Goal: Check status: Check status

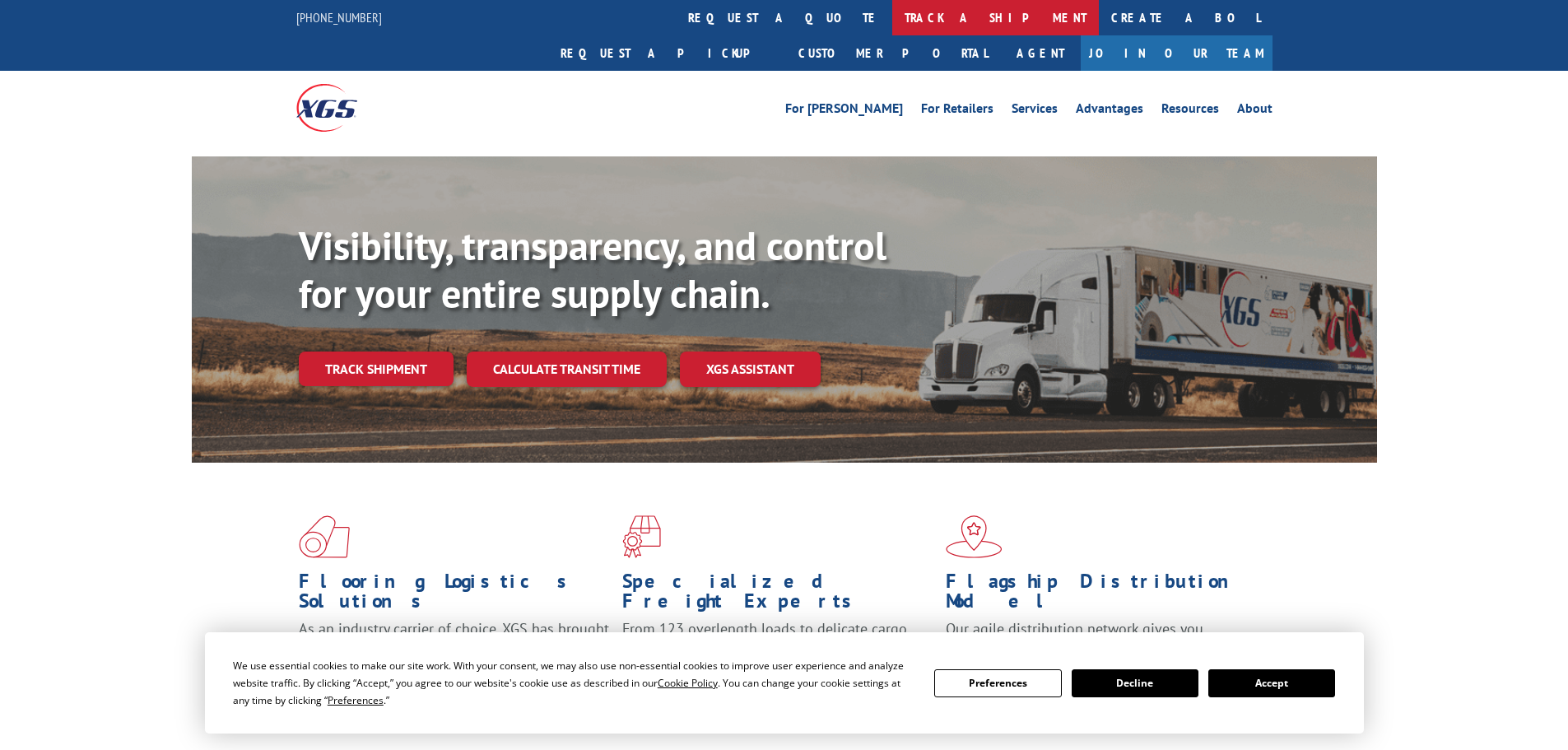
click at [893, 22] on link "track a shipment" at bounding box center [996, 18] width 206 height 36
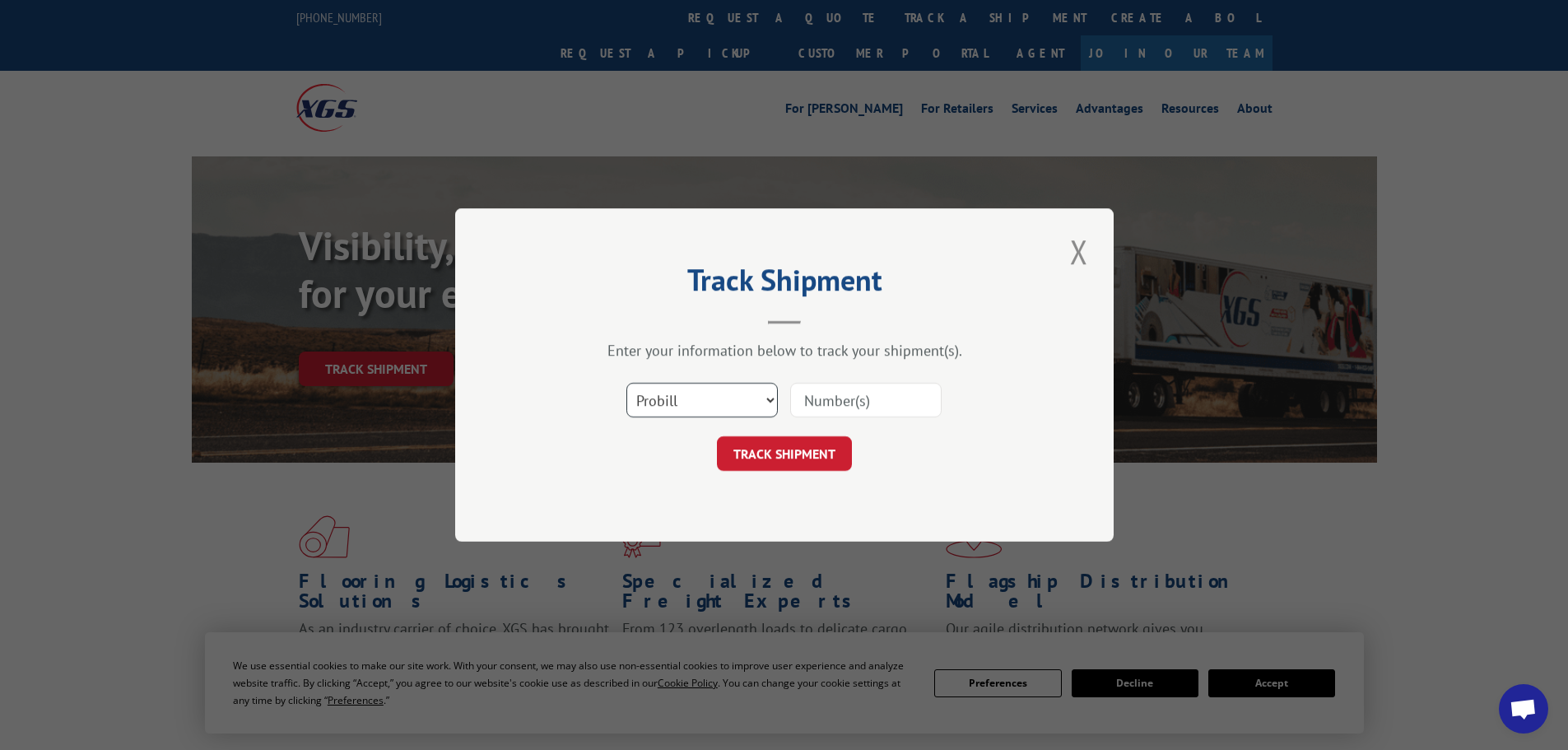
drag, startPoint x: 698, startPoint y: 396, endPoint x: 692, endPoint y: 408, distance: 13.4
click at [698, 396] on select "Select category... Probill BOL PO" at bounding box center [702, 399] width 152 height 35
select select "bol"
click at [626, 382] on select "Select category... Probill BOL PO" at bounding box center [702, 399] width 152 height 35
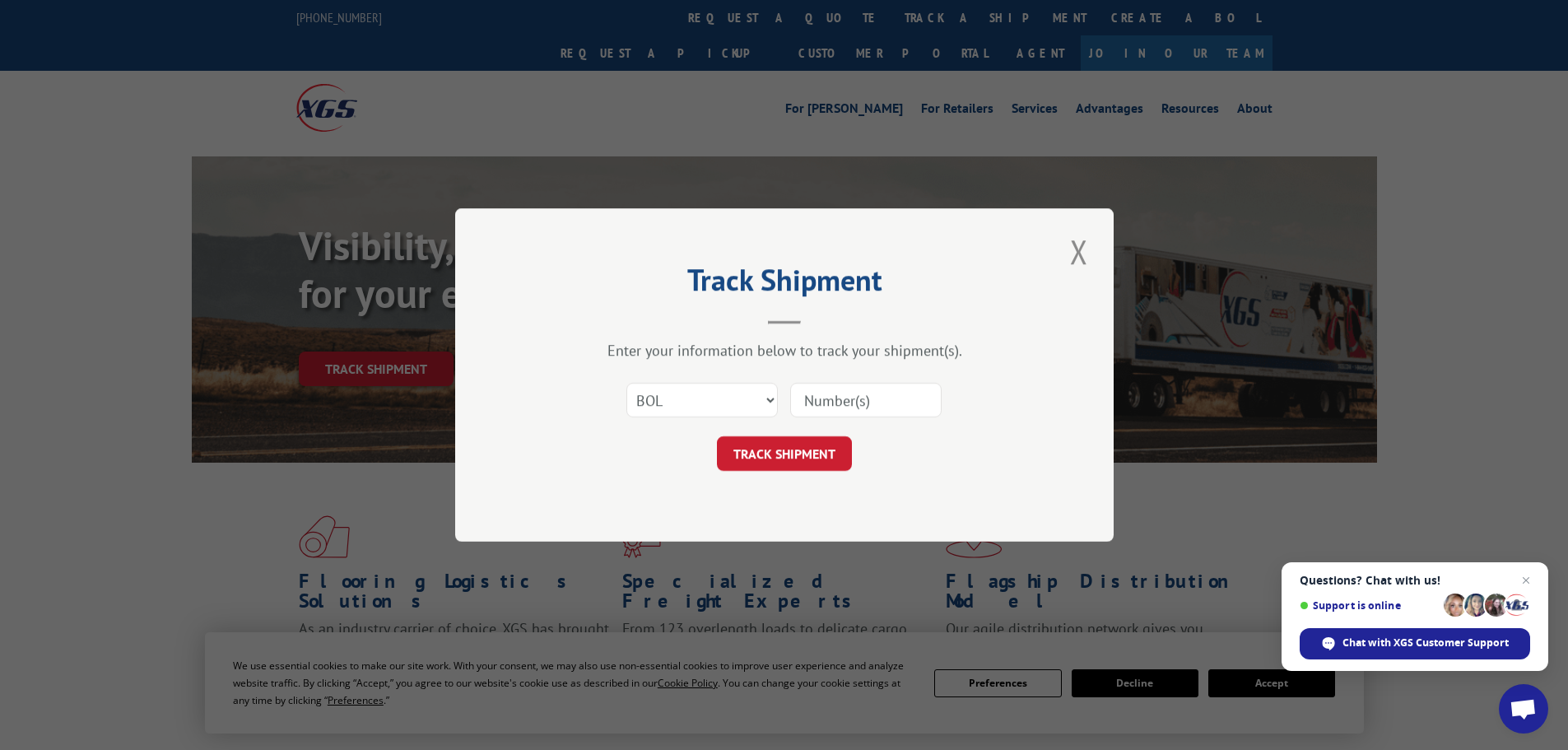
click at [836, 407] on input at bounding box center [867, 399] width 152 height 35
click at [819, 400] on input at bounding box center [867, 399] width 152 height 35
paste input "5939290"
type input "5939290"
click at [782, 450] on button "TRACK SHIPMENT" at bounding box center [785, 453] width 135 height 35
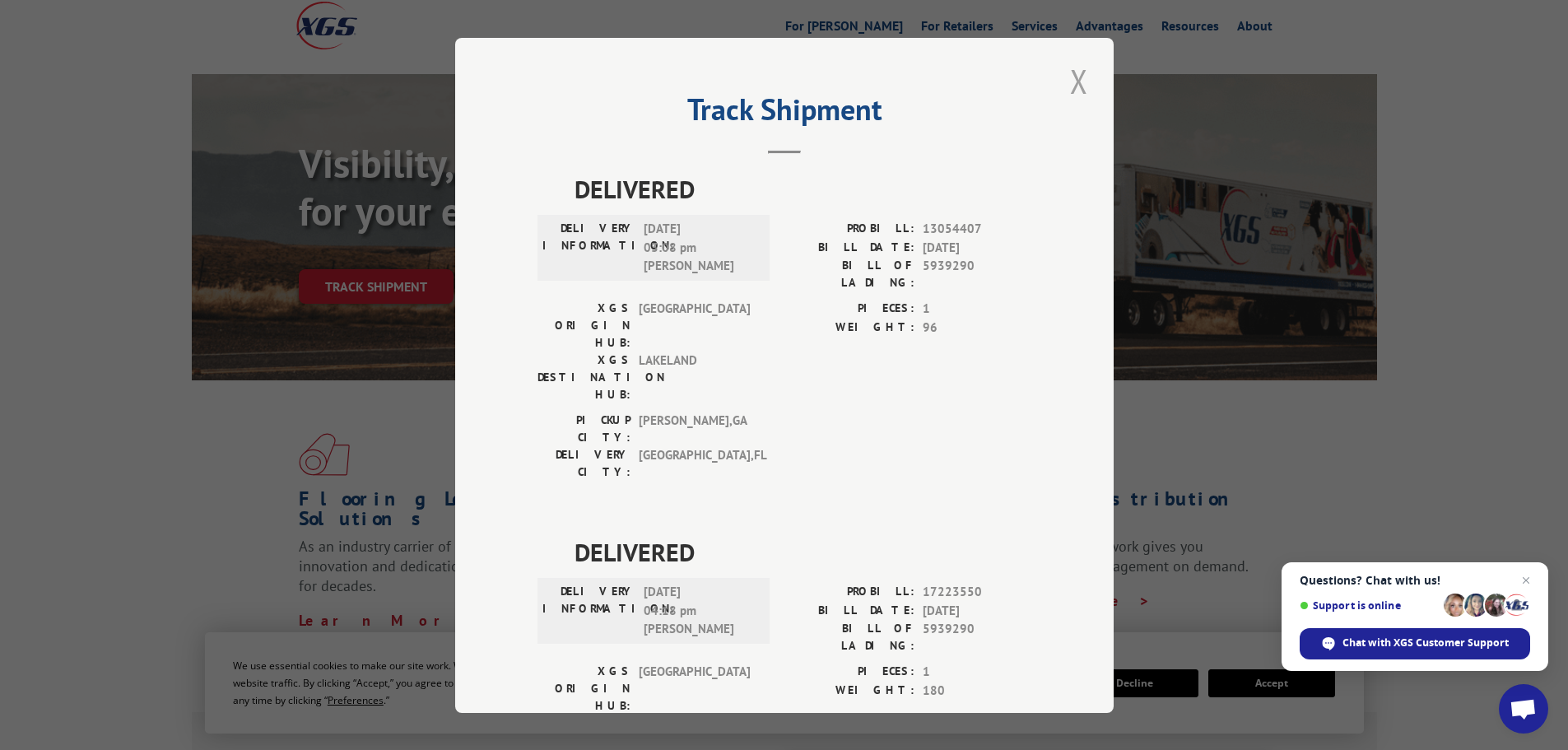
click at [1070, 85] on button "Close modal" at bounding box center [1079, 81] width 28 height 45
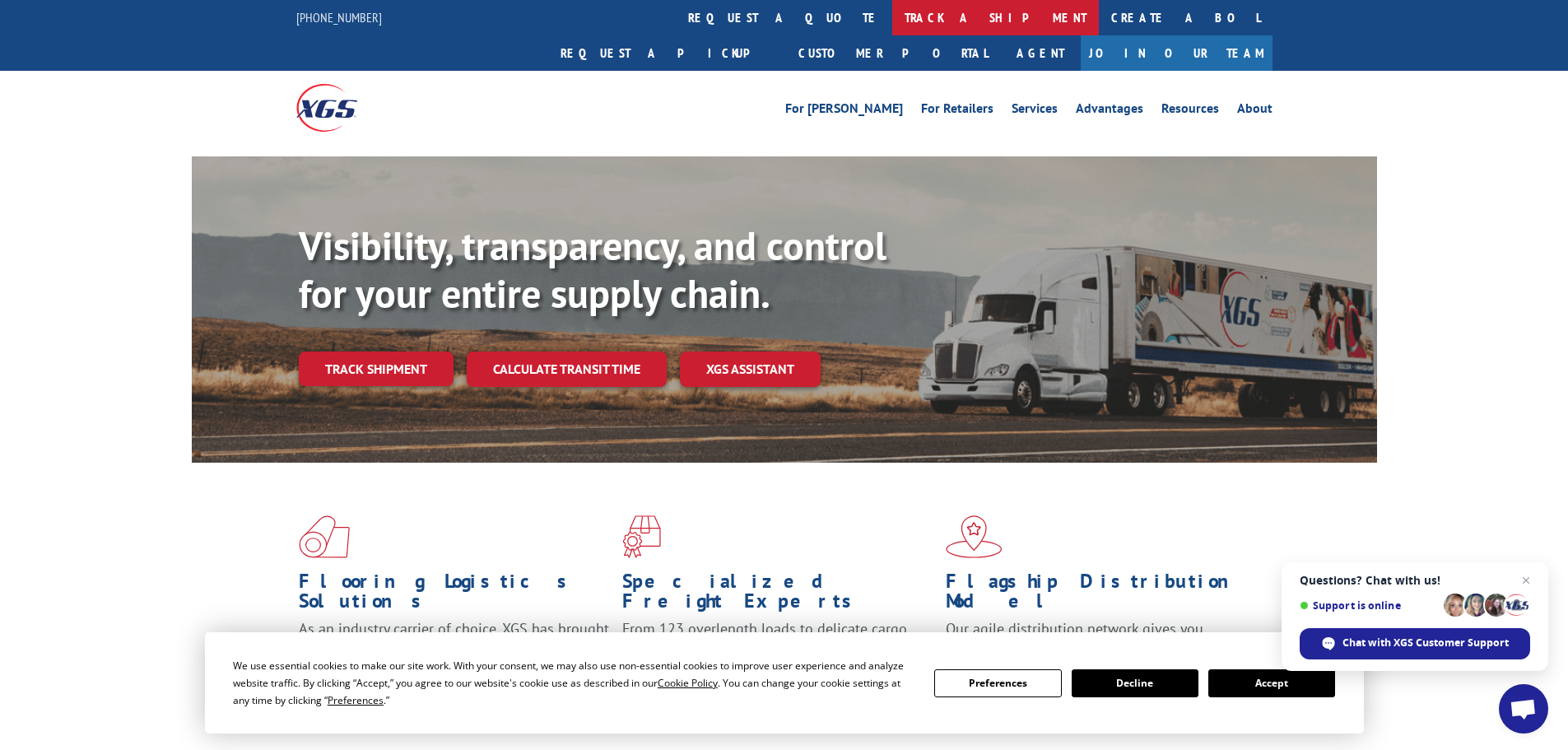
click at [893, 21] on link "track a shipment" at bounding box center [996, 18] width 206 height 36
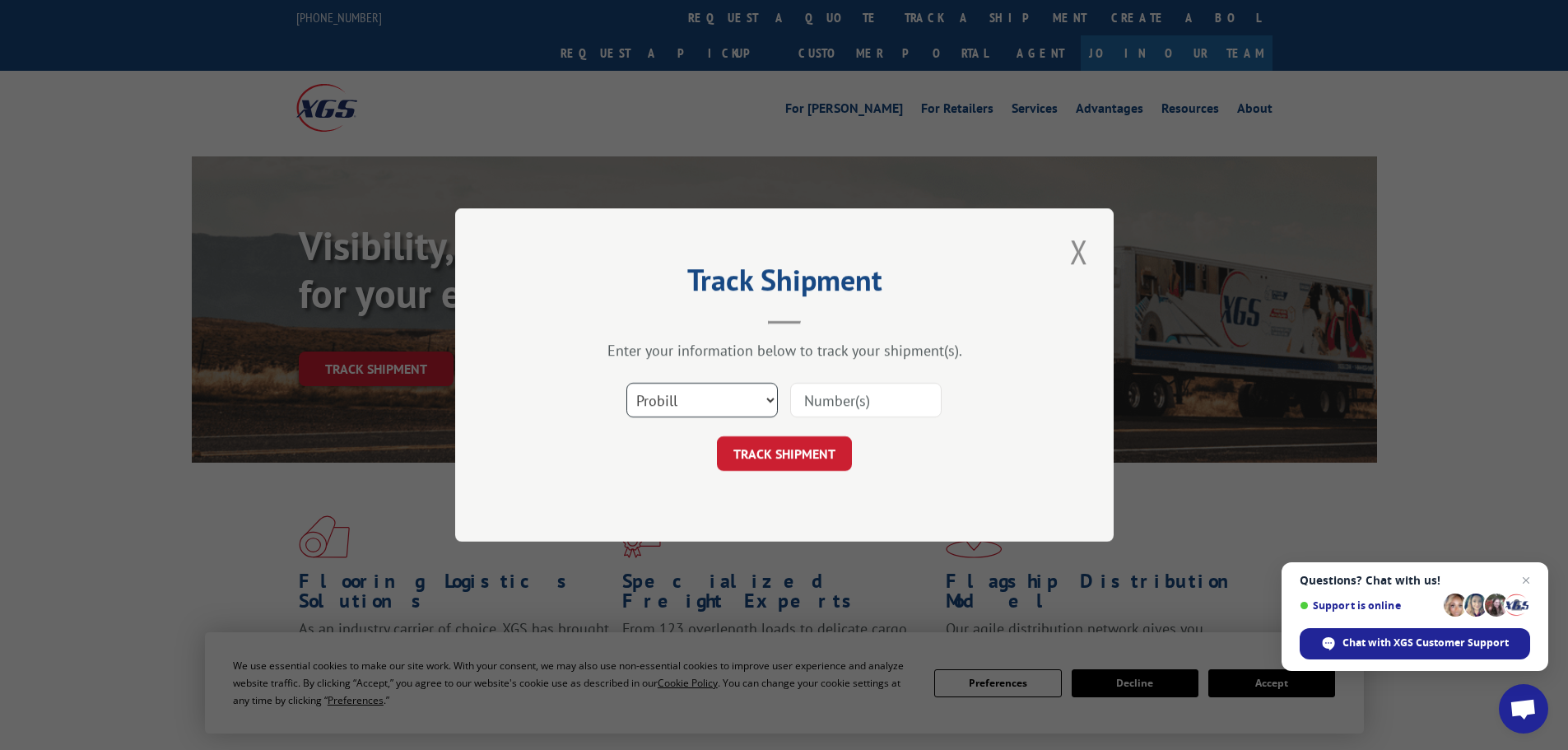
click at [647, 407] on select "Select category... Probill BOL PO" at bounding box center [702, 399] width 152 height 35
select select "bol"
click at [626, 382] on select "Select category... Probill BOL PO" at bounding box center [702, 399] width 152 height 35
click at [815, 404] on input at bounding box center [867, 399] width 152 height 35
paste input "4826205"
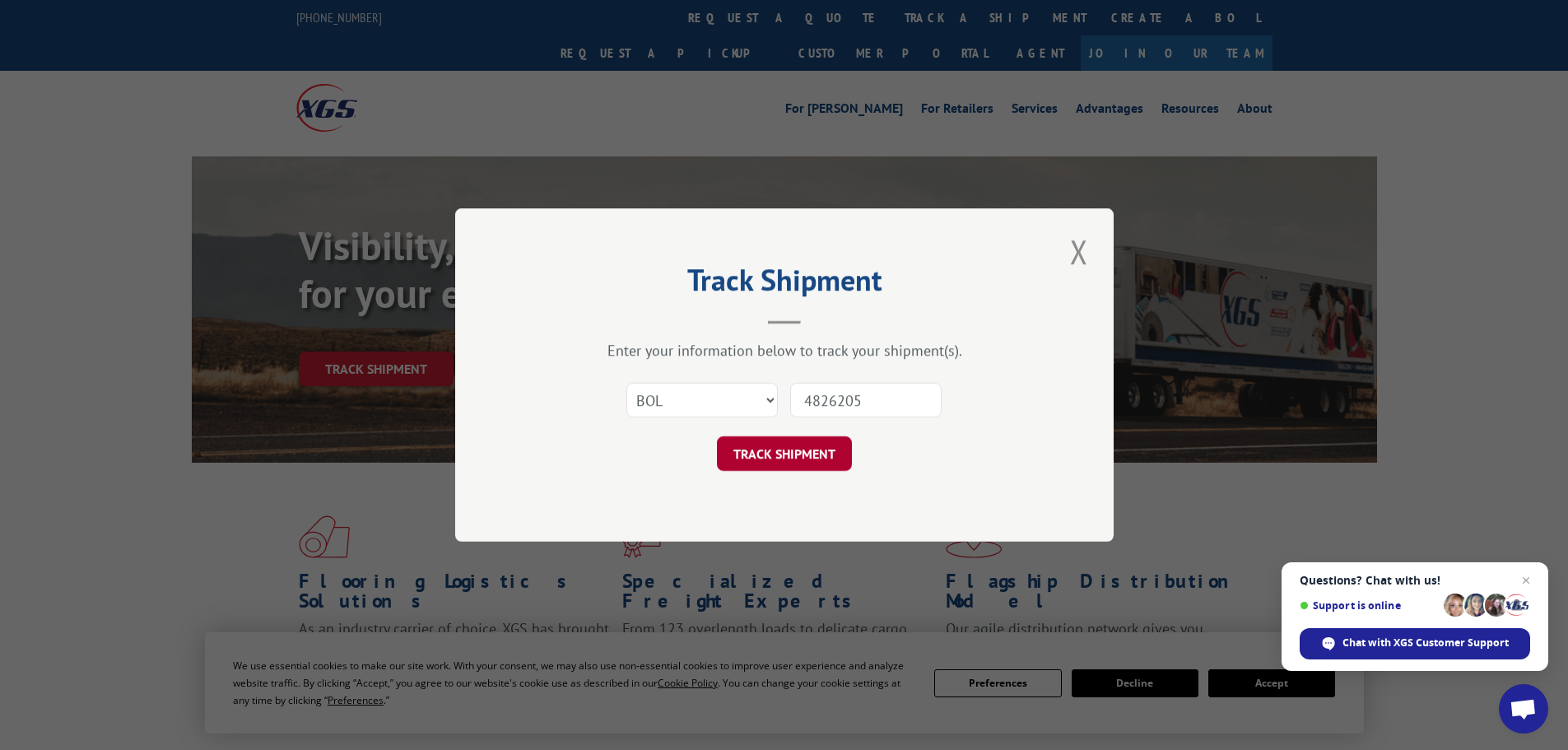
type input "4826205"
click at [812, 451] on button "TRACK SHIPMENT" at bounding box center [785, 453] width 135 height 35
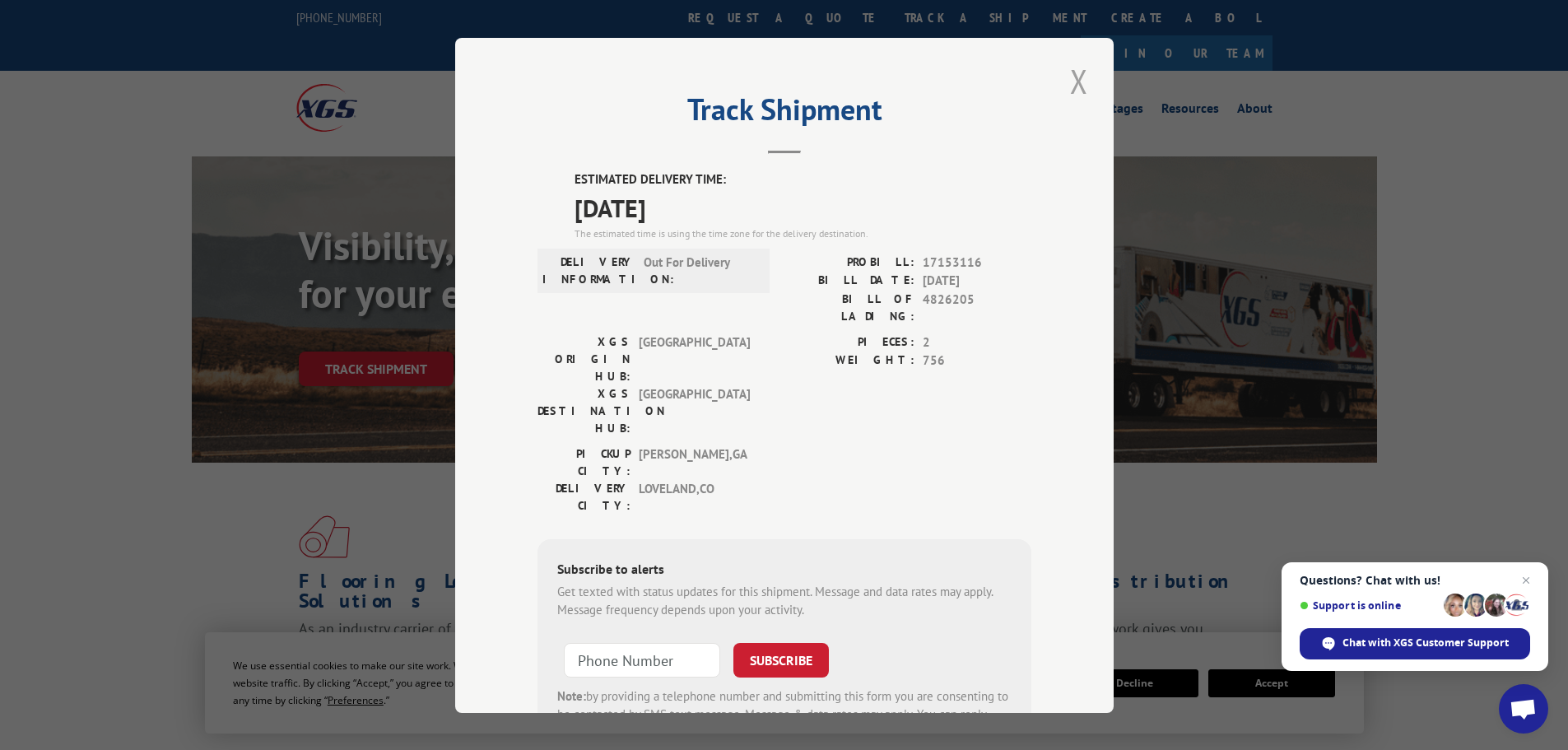
click at [1066, 75] on button "Close modal" at bounding box center [1079, 81] width 28 height 45
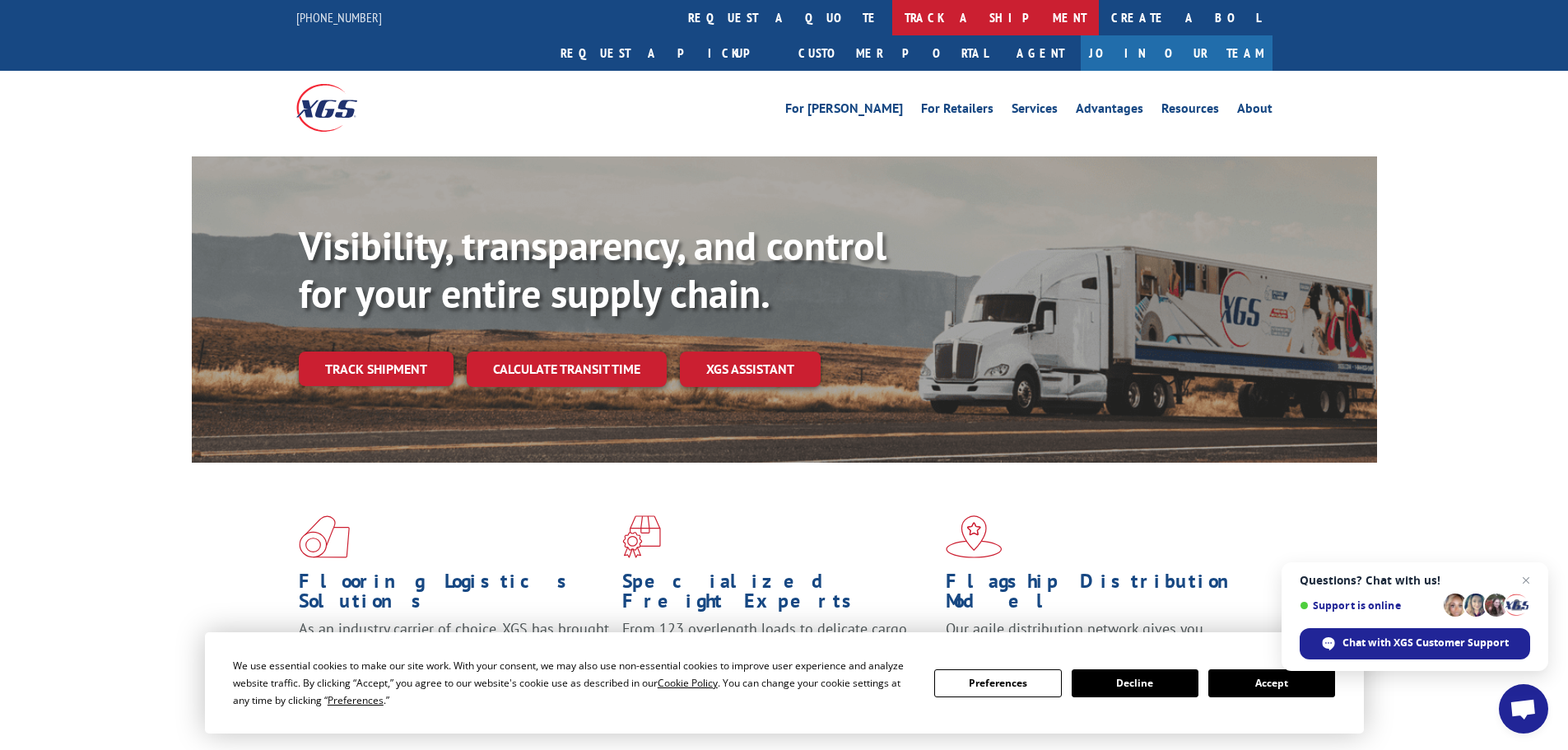
click at [893, 14] on link "track a shipment" at bounding box center [996, 18] width 206 height 36
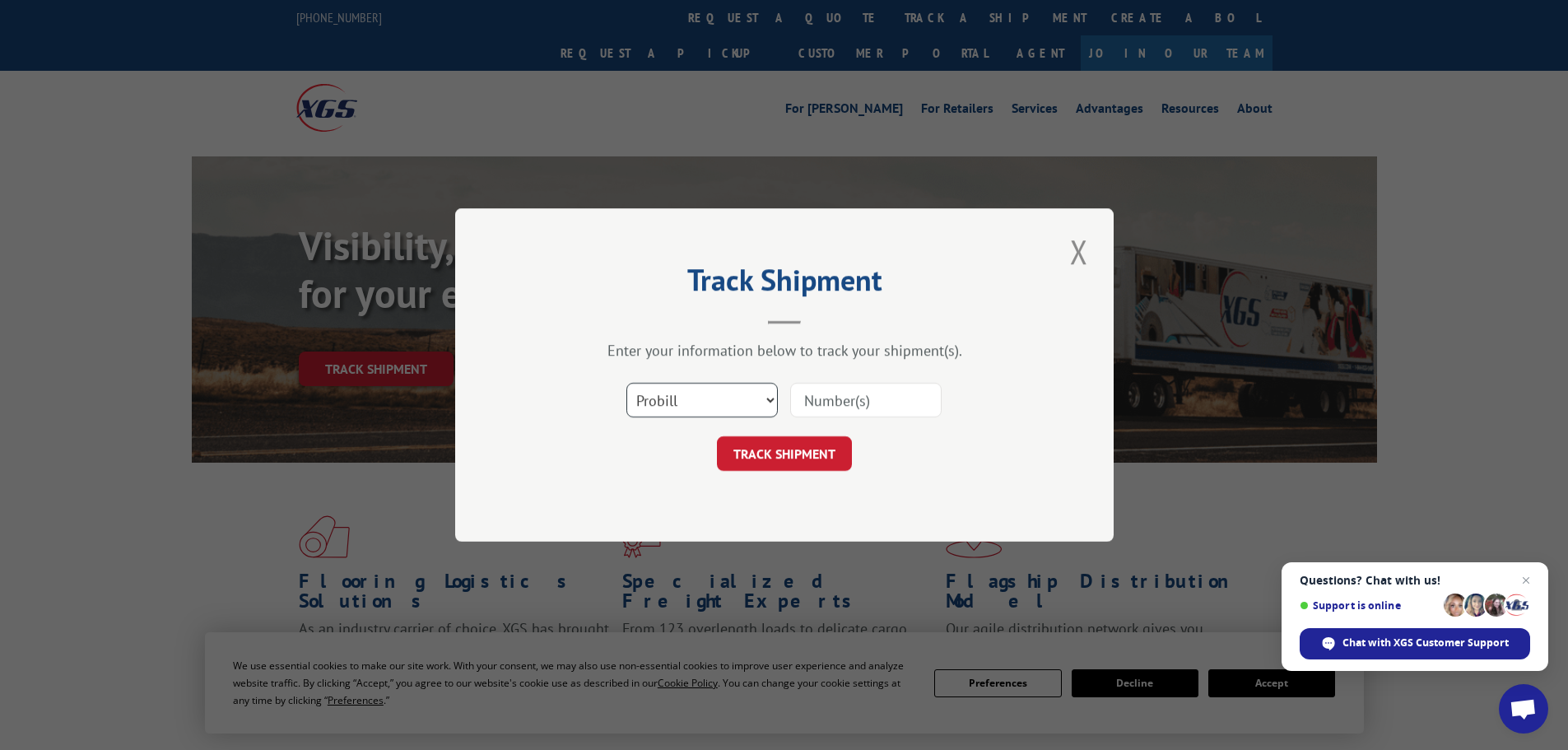
click at [701, 398] on select "Select category... Probill BOL PO" at bounding box center [702, 399] width 152 height 35
select select "bol"
click at [626, 382] on select "Select category... Probill BOL PO" at bounding box center [702, 399] width 152 height 35
click at [850, 402] on input at bounding box center [867, 399] width 152 height 35
paste input "714731612265"
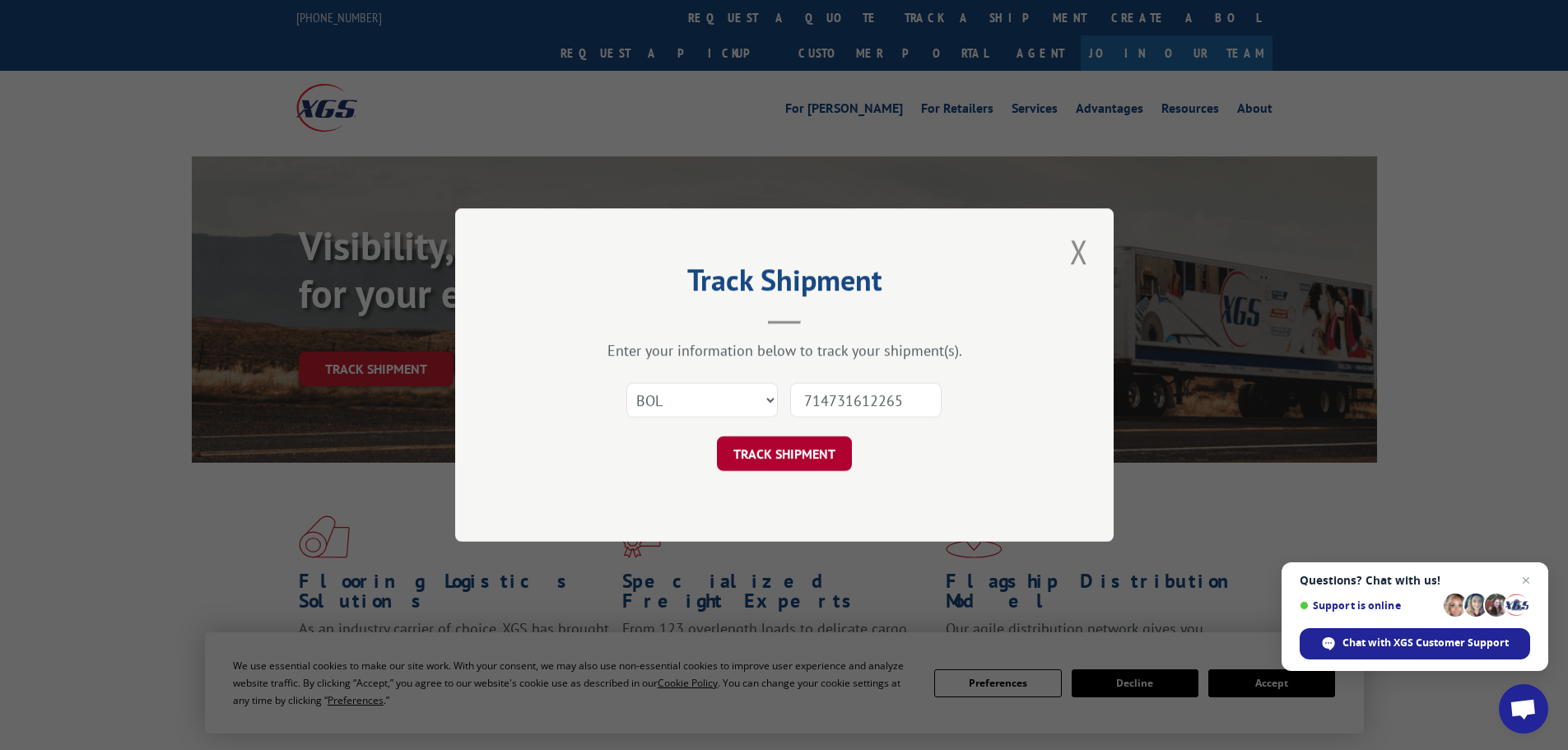
type input "714731612265"
click at [801, 448] on button "TRACK SHIPMENT" at bounding box center [785, 453] width 135 height 35
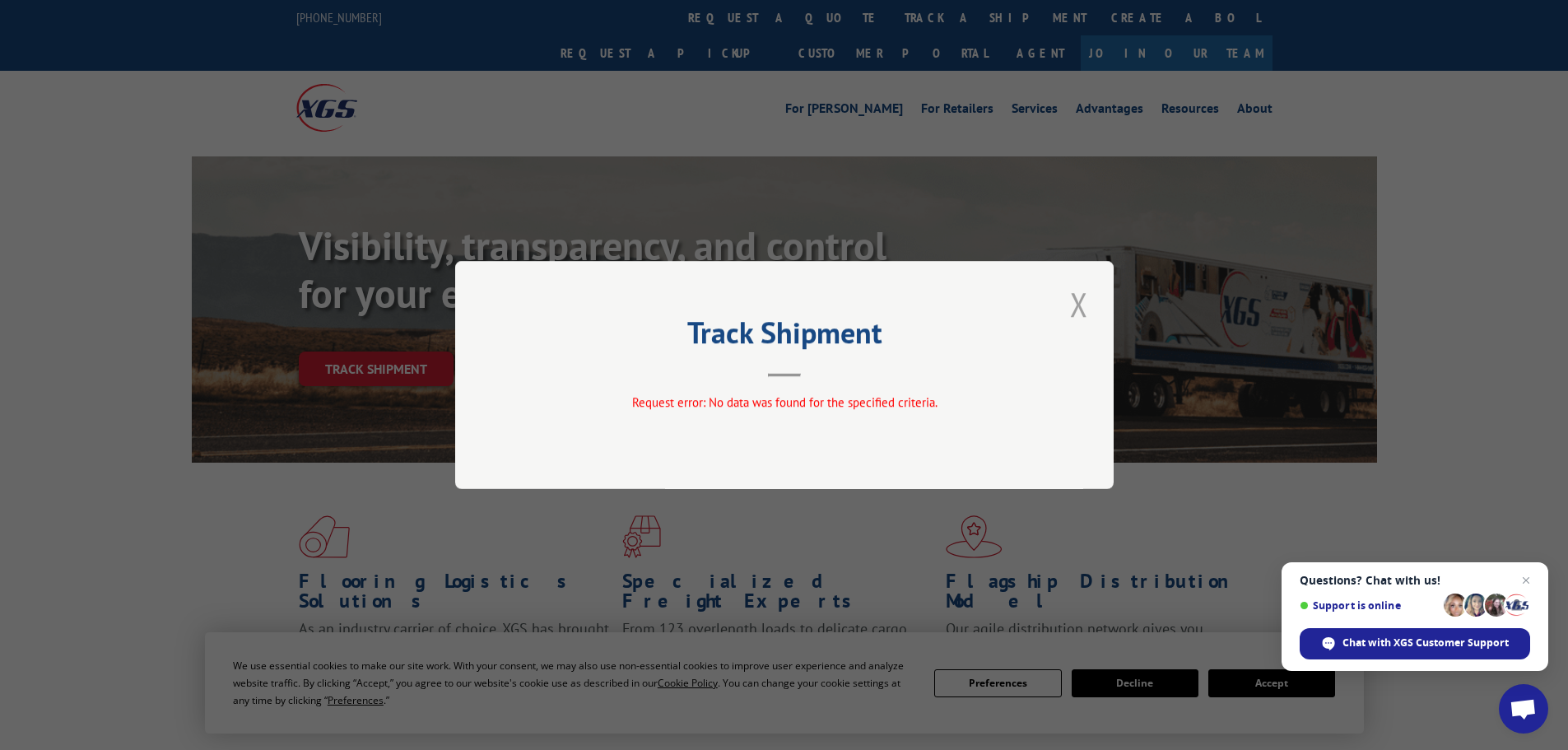
click at [1082, 300] on button "Close modal" at bounding box center [1079, 304] width 28 height 45
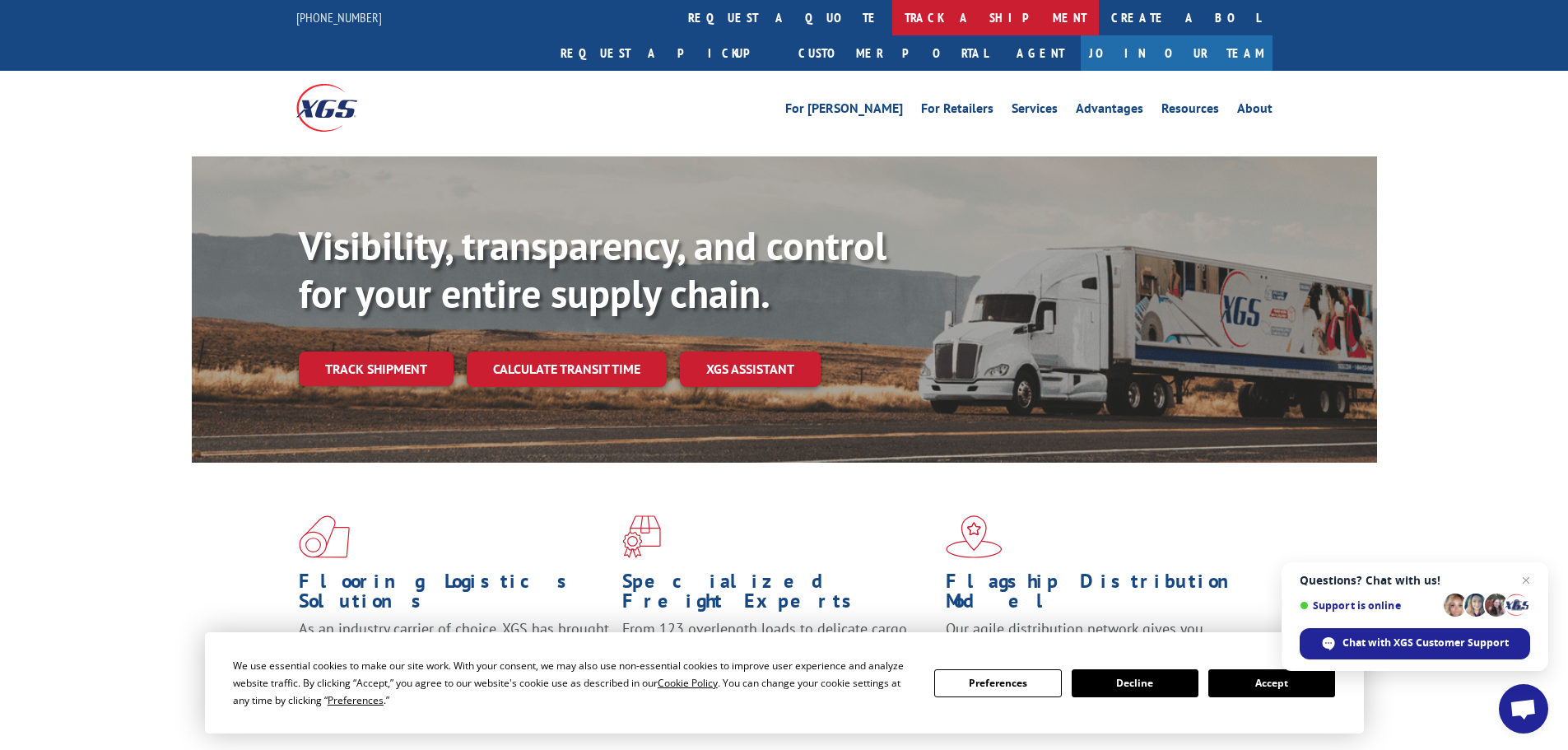
click at [893, 22] on link "track a shipment" at bounding box center [996, 18] width 206 height 36
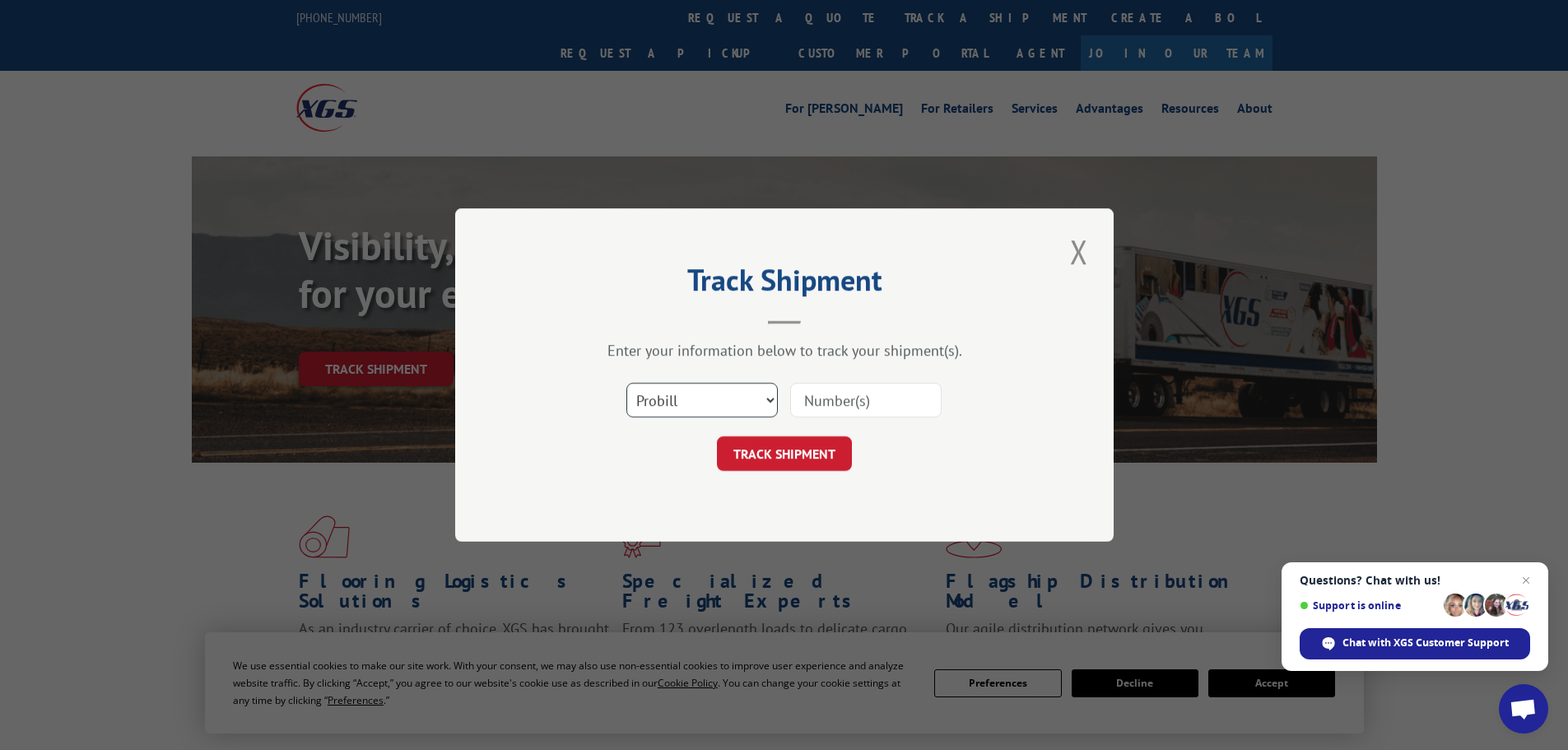
click at [703, 400] on select "Select category... Probill BOL PO" at bounding box center [702, 399] width 152 height 35
select select "po"
click at [626, 382] on select "Select category... Probill BOL PO" at bounding box center [702, 399] width 152 height 35
paste input "44532543"
type input "44532543"
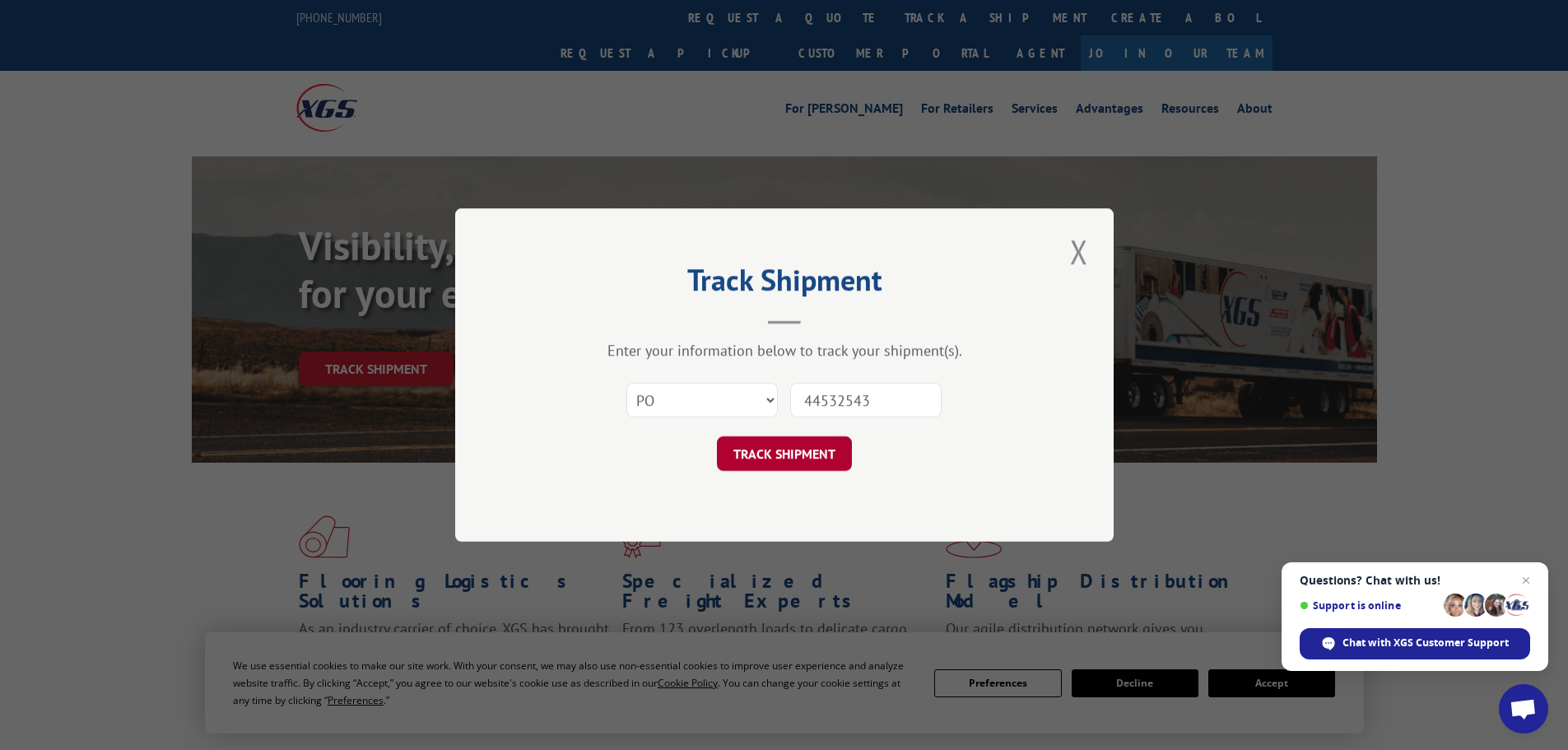
click at [834, 447] on button "TRACK SHIPMENT" at bounding box center [785, 453] width 135 height 35
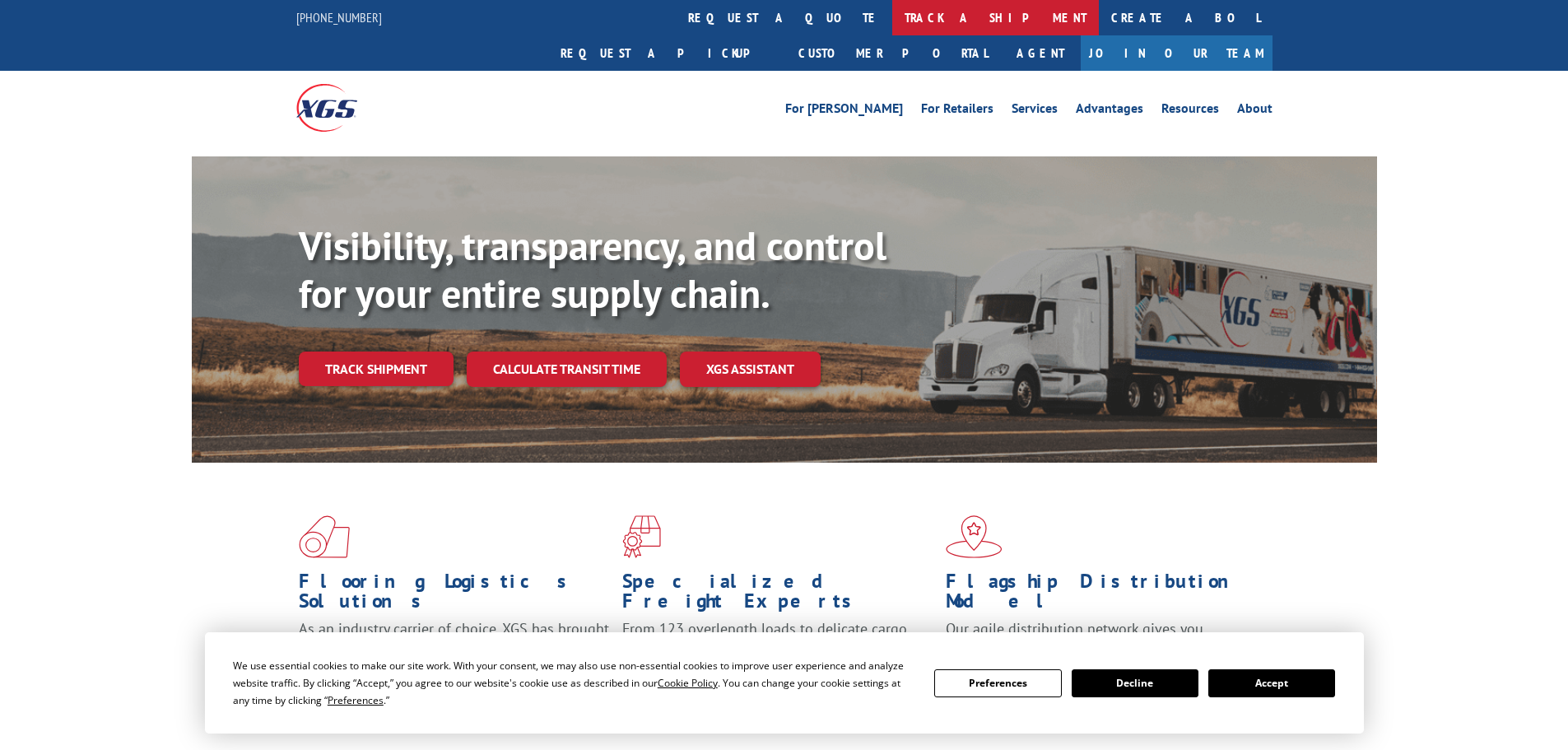
click at [893, 12] on link "track a shipment" at bounding box center [996, 18] width 206 height 36
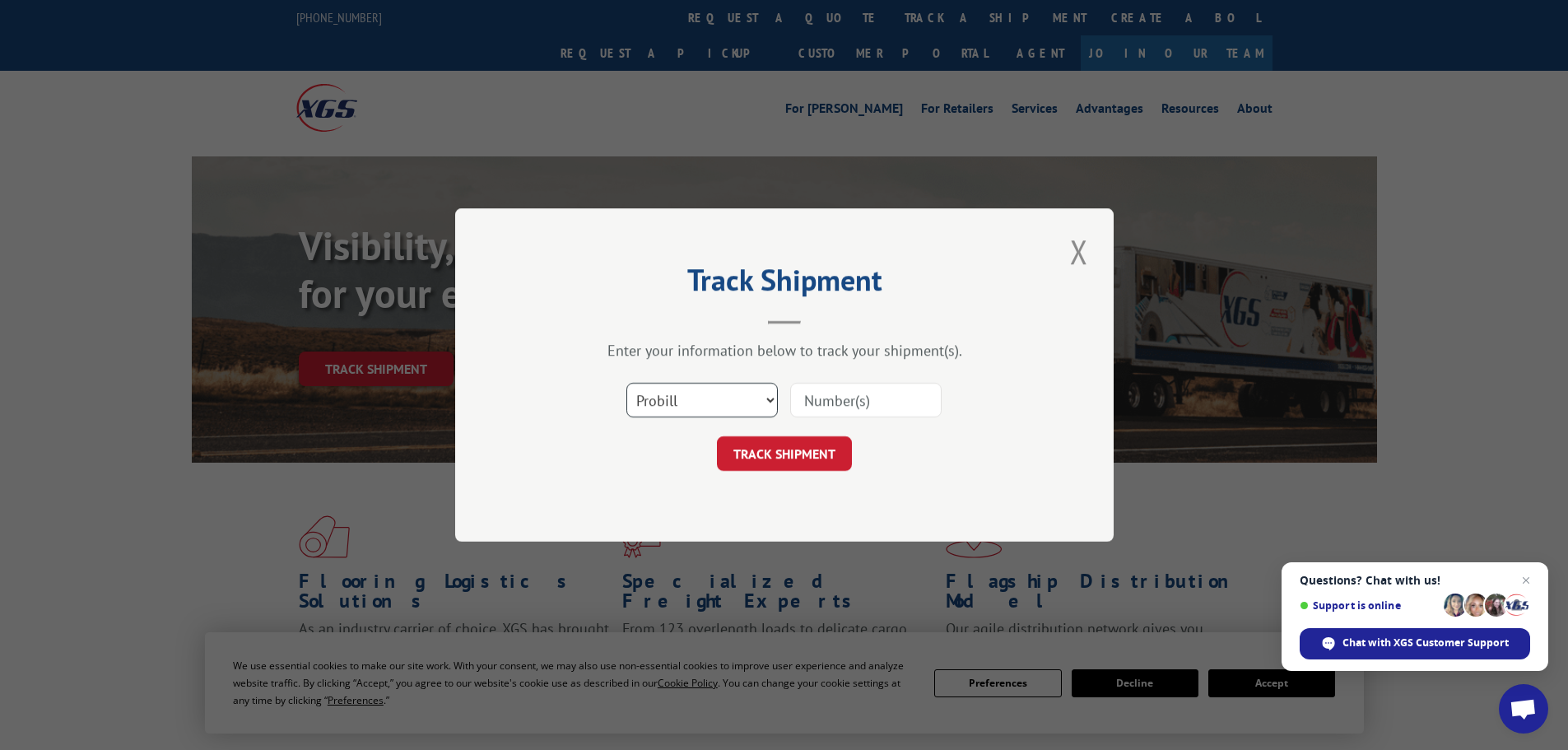
click at [677, 394] on select "Select category... Probill BOL PO" at bounding box center [702, 399] width 152 height 35
select select "bol"
click at [626, 382] on select "Select category... Probill BOL PO" at bounding box center [702, 399] width 152 height 35
click at [826, 420] on div "Select category... Probill BOL PO" at bounding box center [784, 400] width 494 height 54
click at [834, 409] on input at bounding box center [867, 399] width 152 height 35
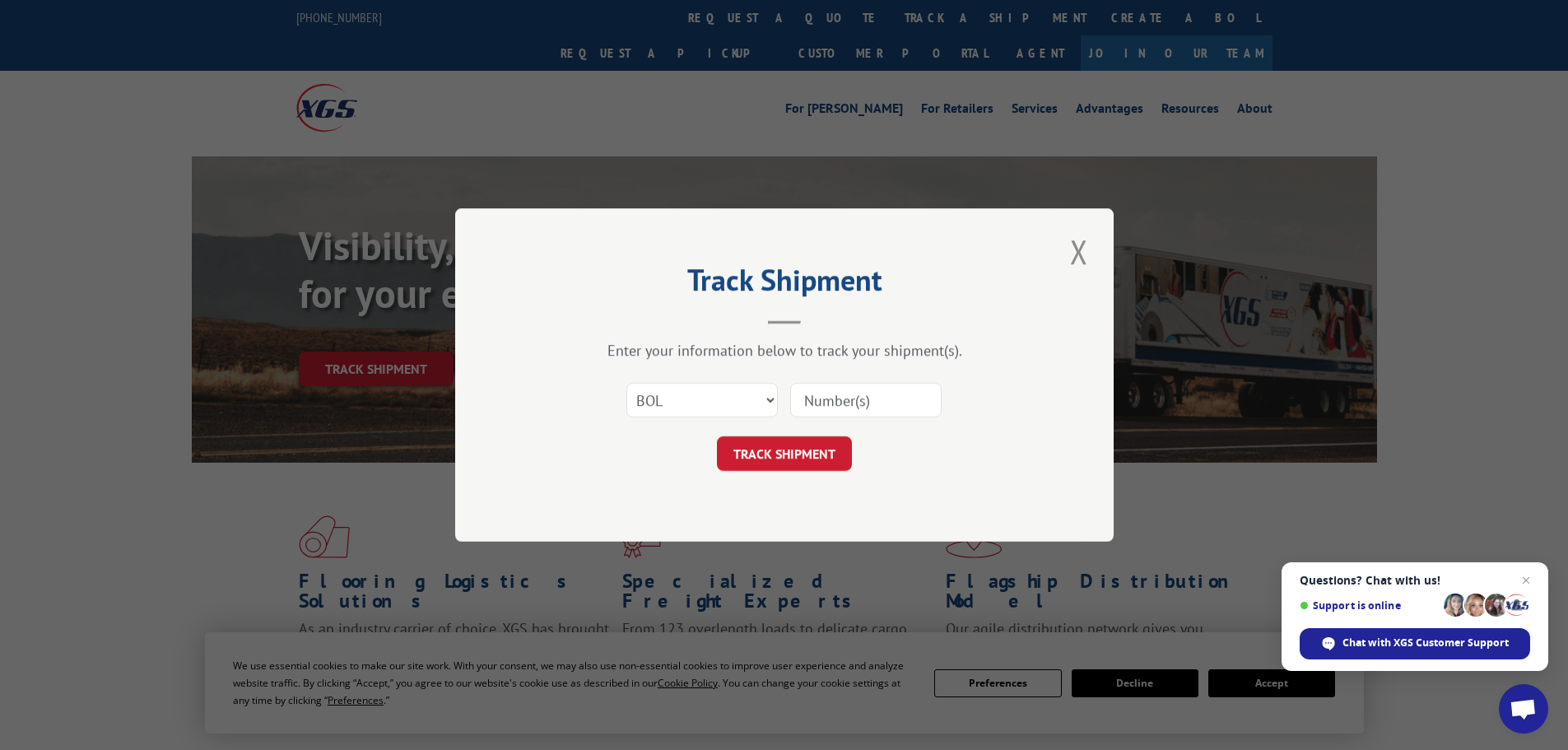
paste input "5953295"
type input "5953295"
click at [792, 461] on button "TRACK SHIPMENT" at bounding box center [785, 453] width 135 height 35
